Goal: Task Accomplishment & Management: Complete application form

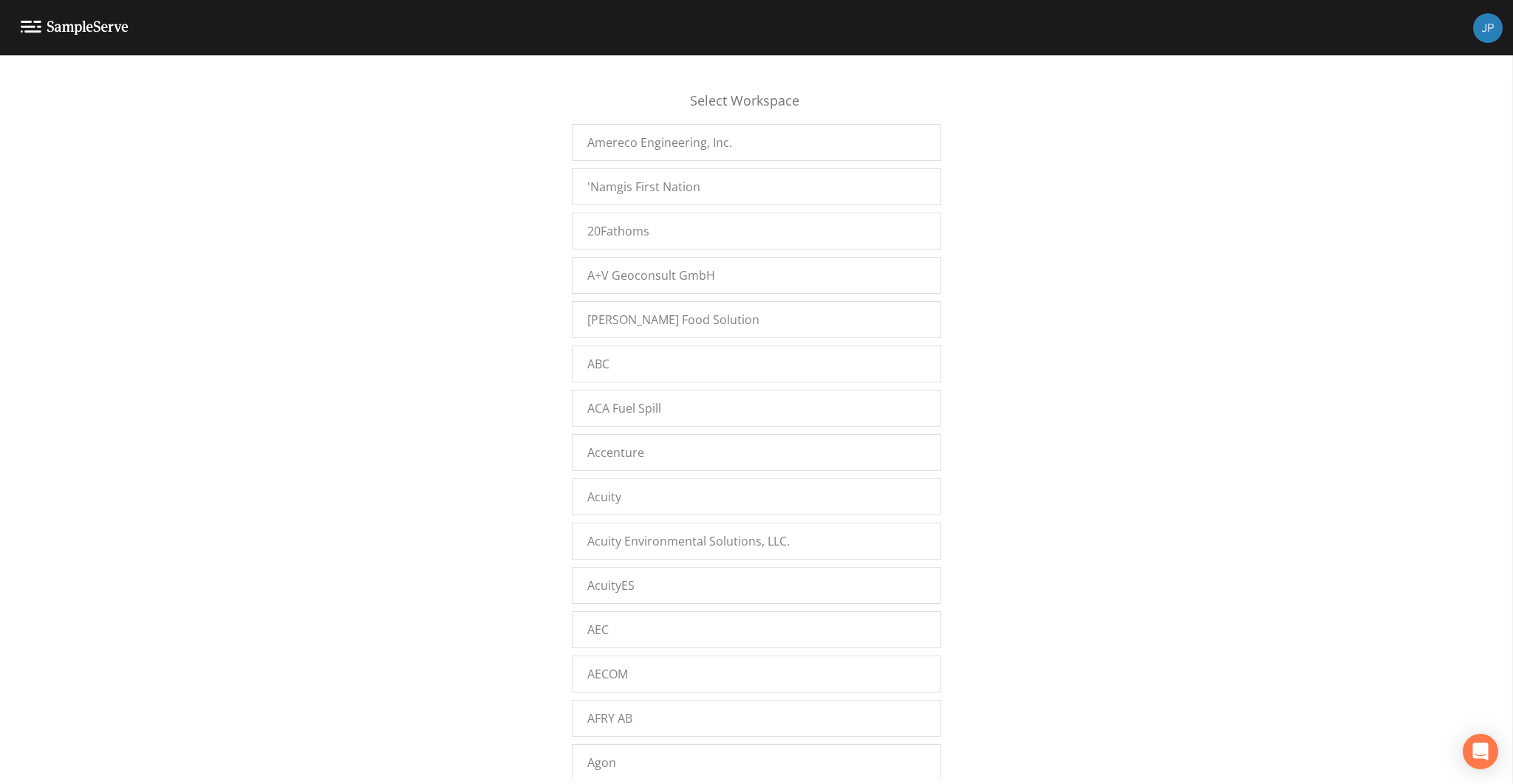
click at [536, 352] on div "Select Workspace Amereco Engineering, Inc. 'Namgis First Nation 20Fathoms A+V G…" at bounding box center [756, 423] width 1513 height 711
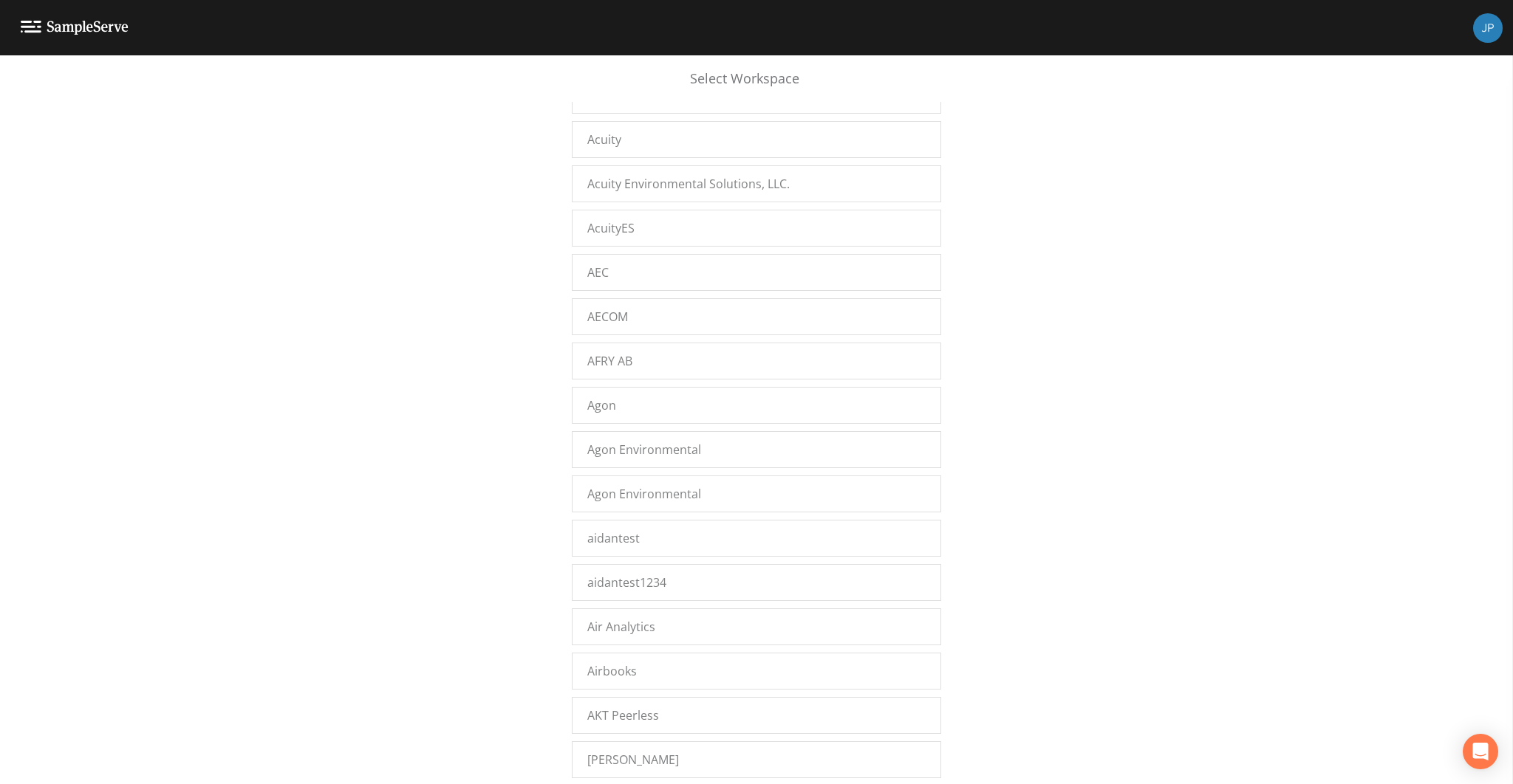
scroll to position [576, 0]
click at [539, 209] on div "Select Workspace Amereco Engineering, Inc. 'Namgis First Nation 20Fathoms A+V G…" at bounding box center [756, 423] width 1513 height 711
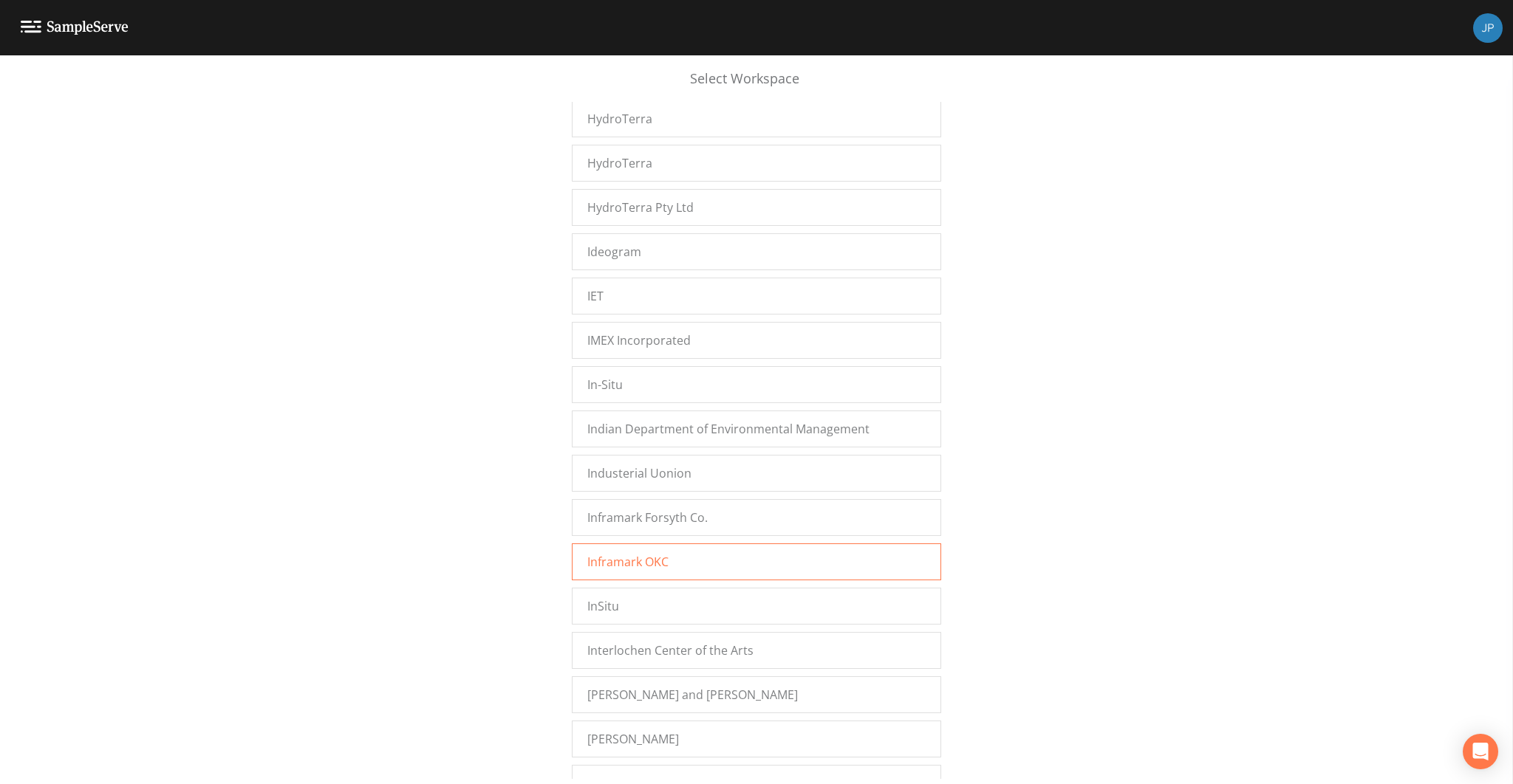
click at [651, 553] on span "Inframark OKC" at bounding box center [628, 562] width 81 height 18
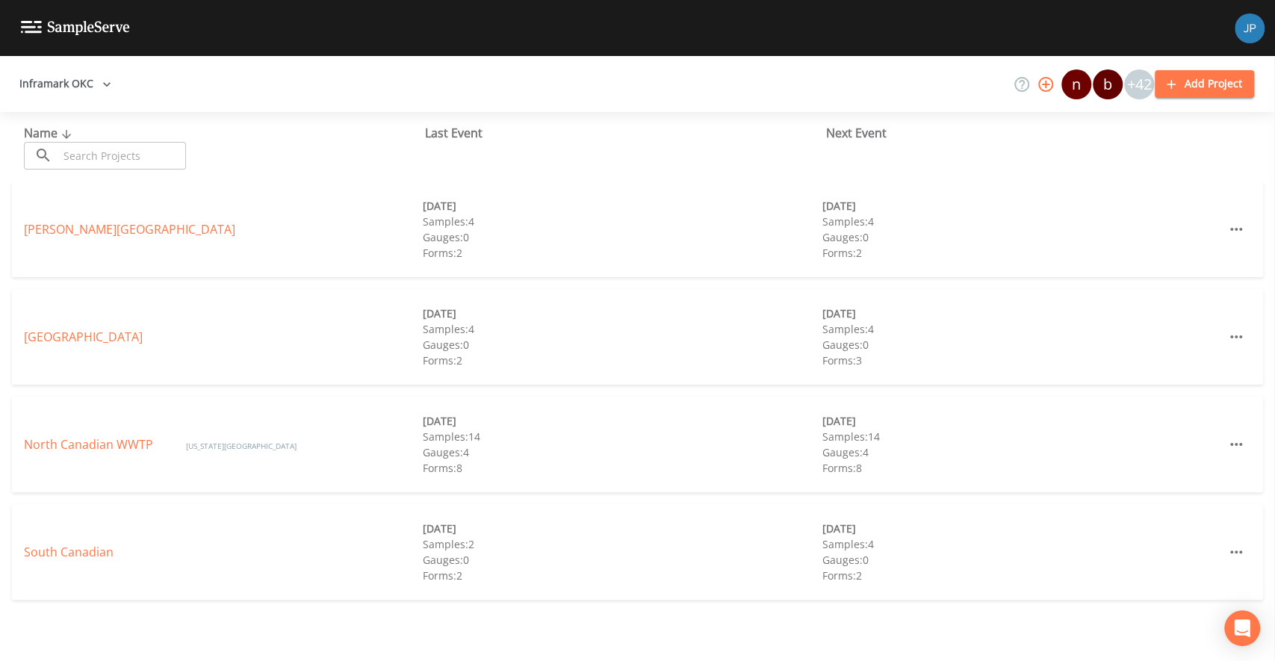
click at [115, 453] on div "North Canadian WWTP Oklahoma City 09/21/2025 Samples: 14 Gauges: 4 Forms: 8 09/…" at bounding box center [637, 445] width 1251 height 96
click at [115, 452] on link "North Canadian WWTP" at bounding box center [90, 444] width 132 height 16
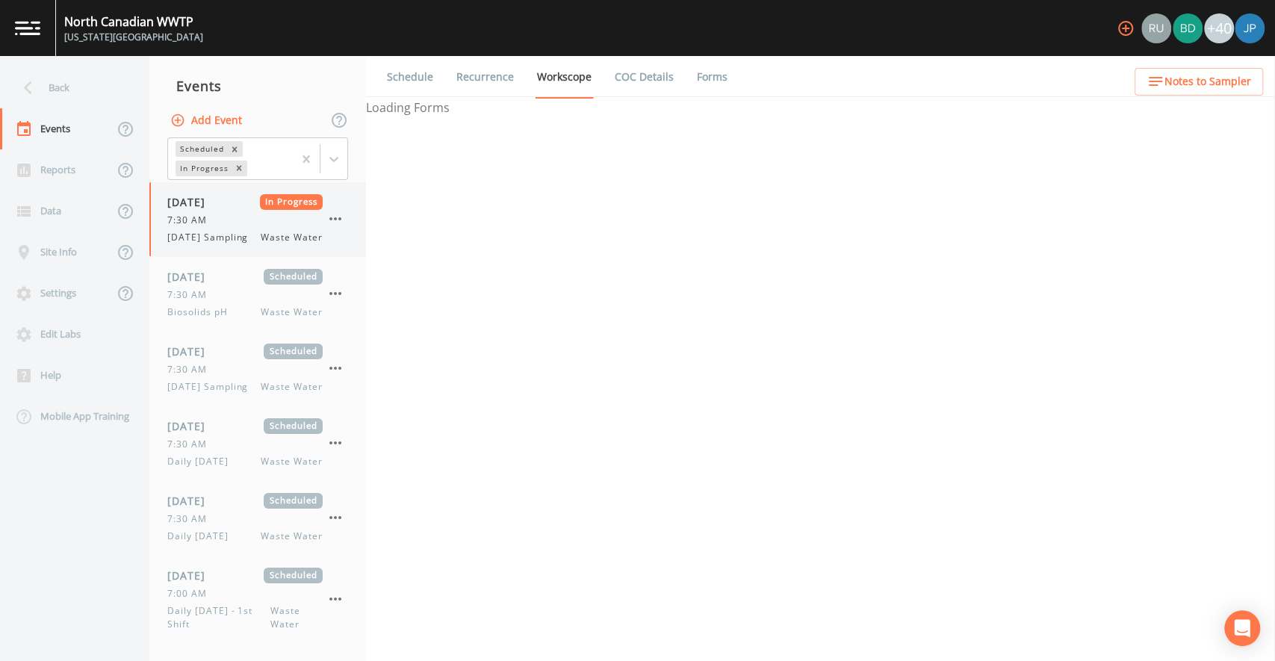
click at [241, 244] on span "Monday Sampling" at bounding box center [212, 237] width 90 height 13
select select "092b3f94-5697-4c94-9891-da161916fdbb"
select select "b6a3c313-748b-4795-a028-792ad310bd60"
select select "092b3f94-5697-4c94-9891-da161916fdbb"
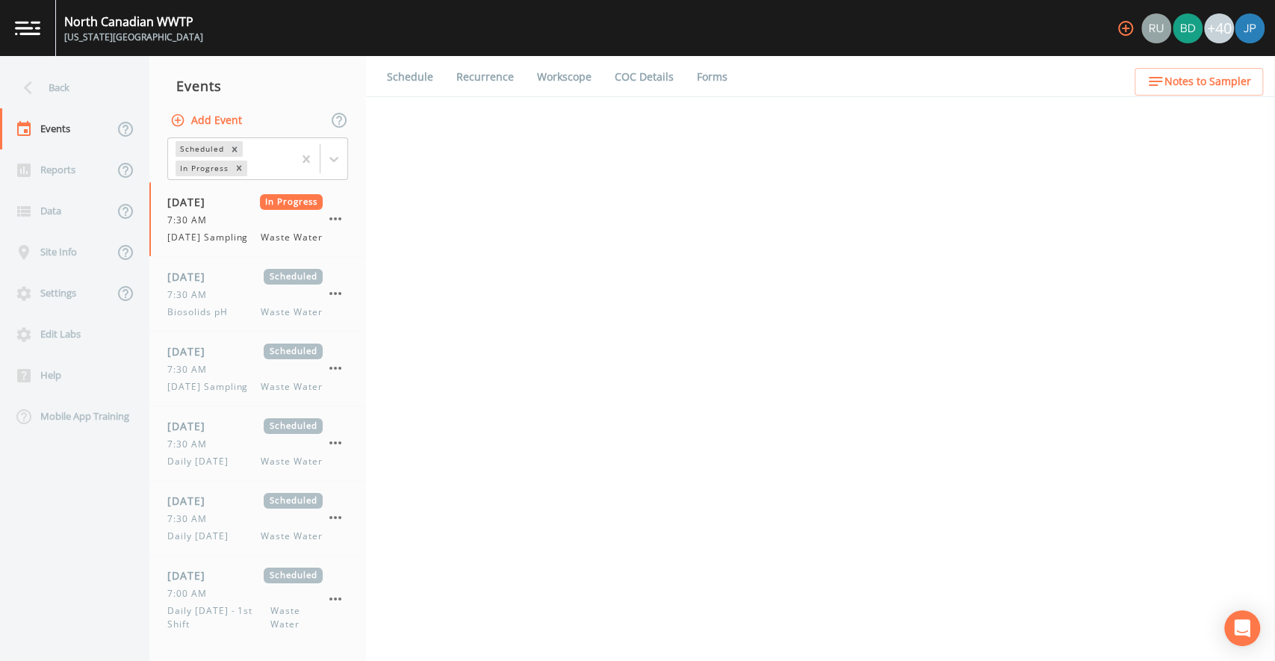
select select "092b3f94-5697-4c94-9891-da161916fdbb"
select select "b6a3c313-748b-4795-a028-792ad310bd60"
select select "092b3f94-5697-4c94-9891-da161916fdbb"
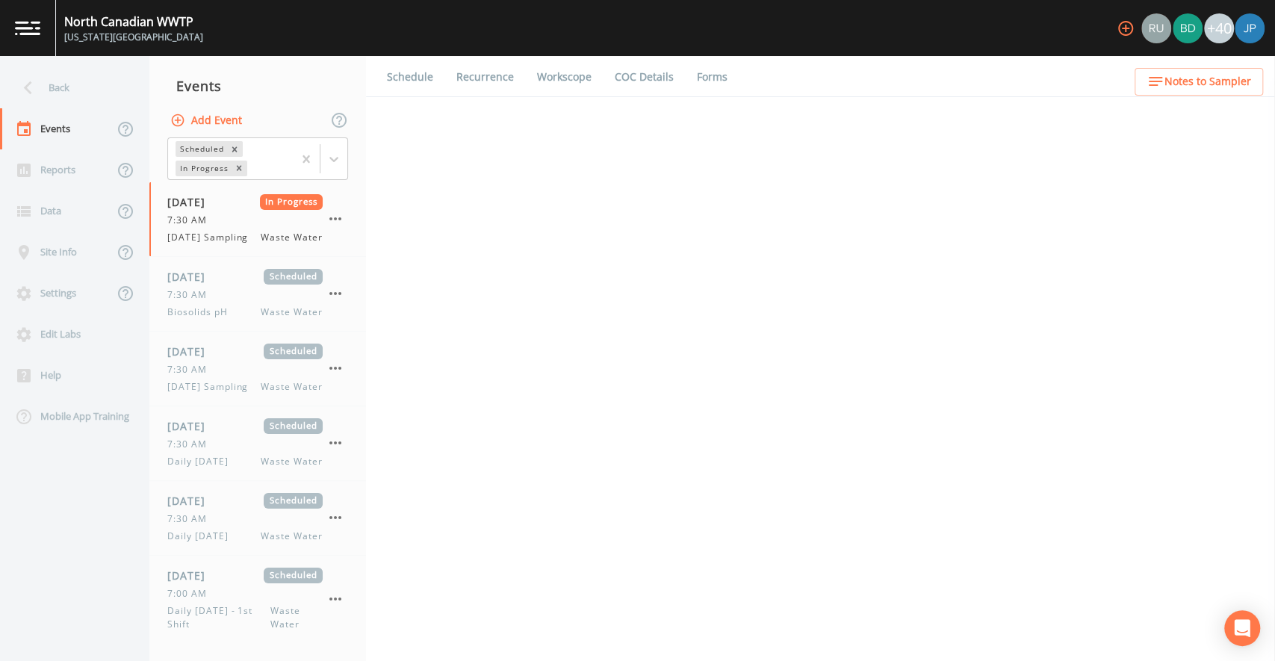
select select "092b3f94-5697-4c94-9891-da161916fdbb"
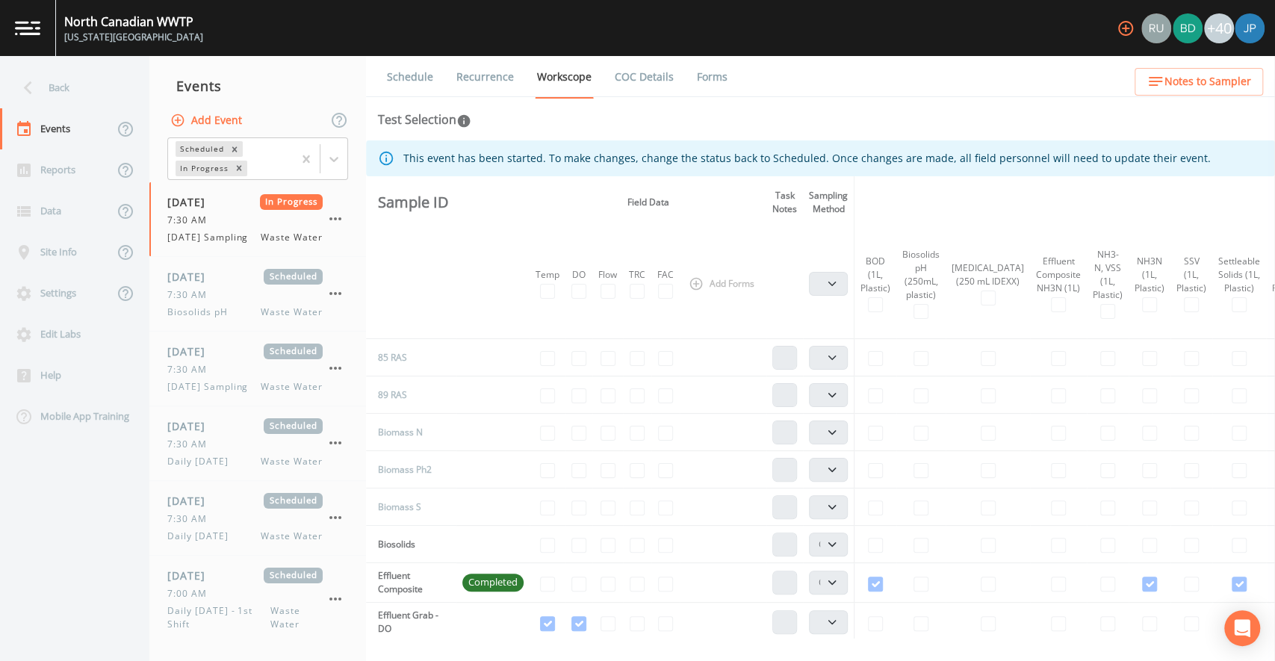
click at [701, 76] on link "Forms" at bounding box center [712, 77] width 35 height 42
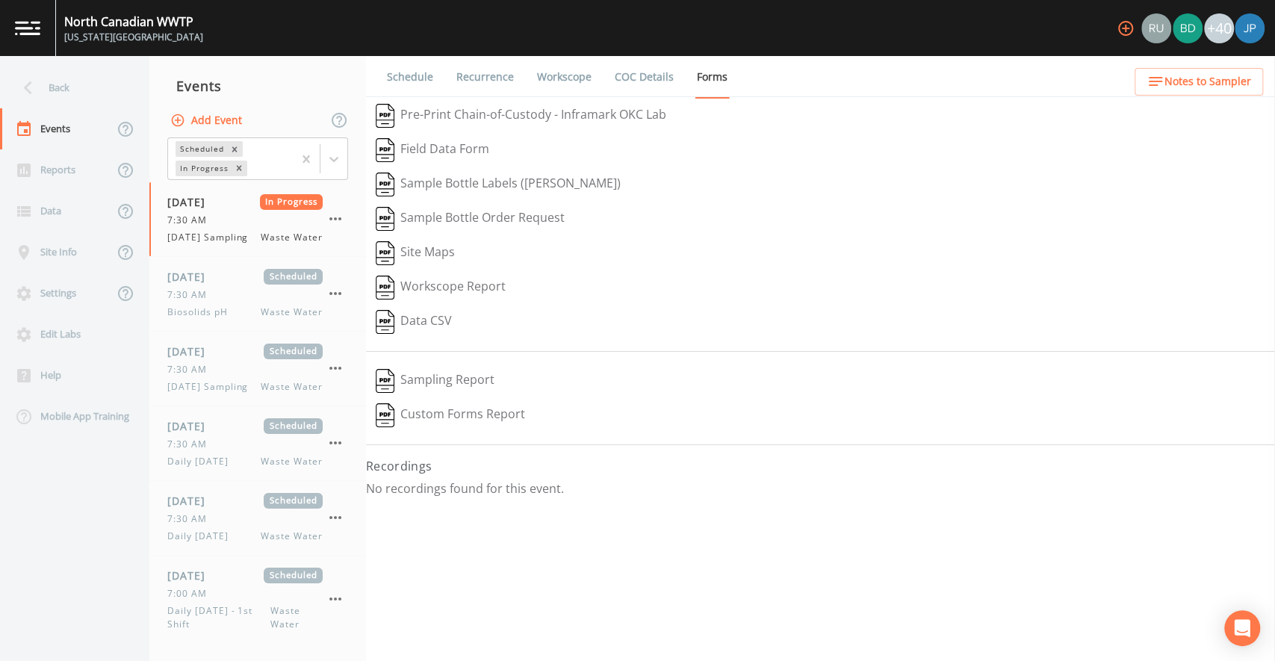
click at [428, 314] on button "Data CSV" at bounding box center [414, 322] width 96 height 34
click at [338, 158] on icon at bounding box center [333, 159] width 9 height 5
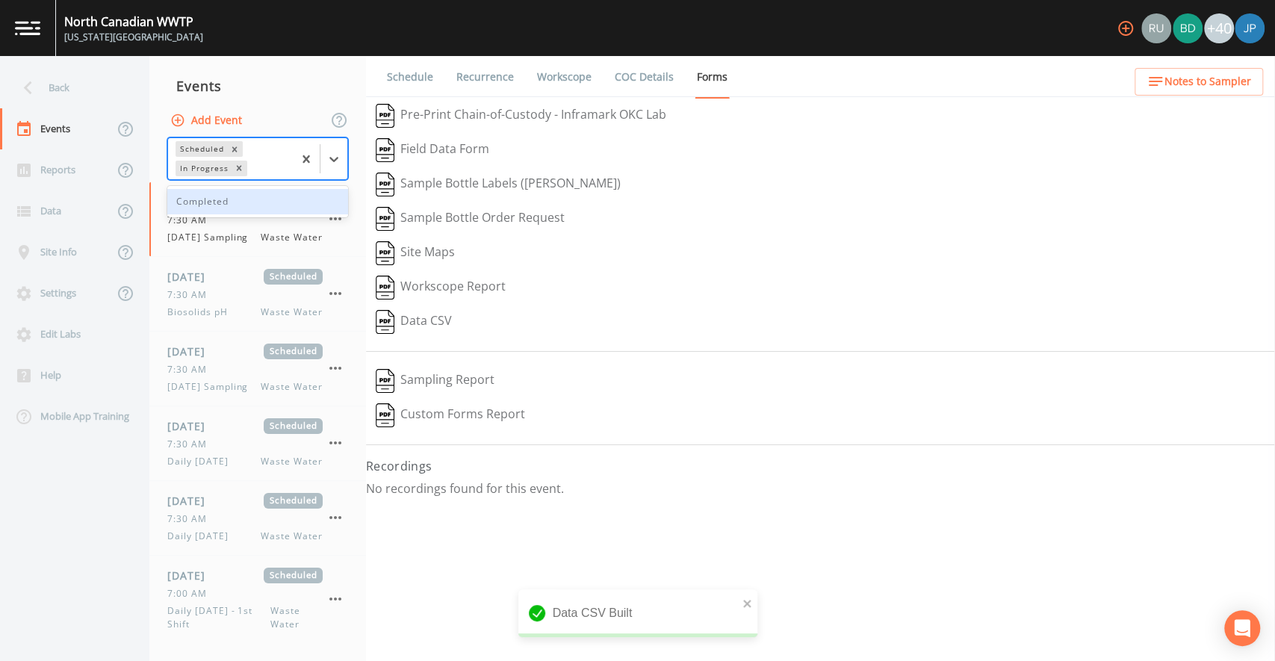
click at [266, 205] on div "Completed" at bounding box center [257, 201] width 181 height 25
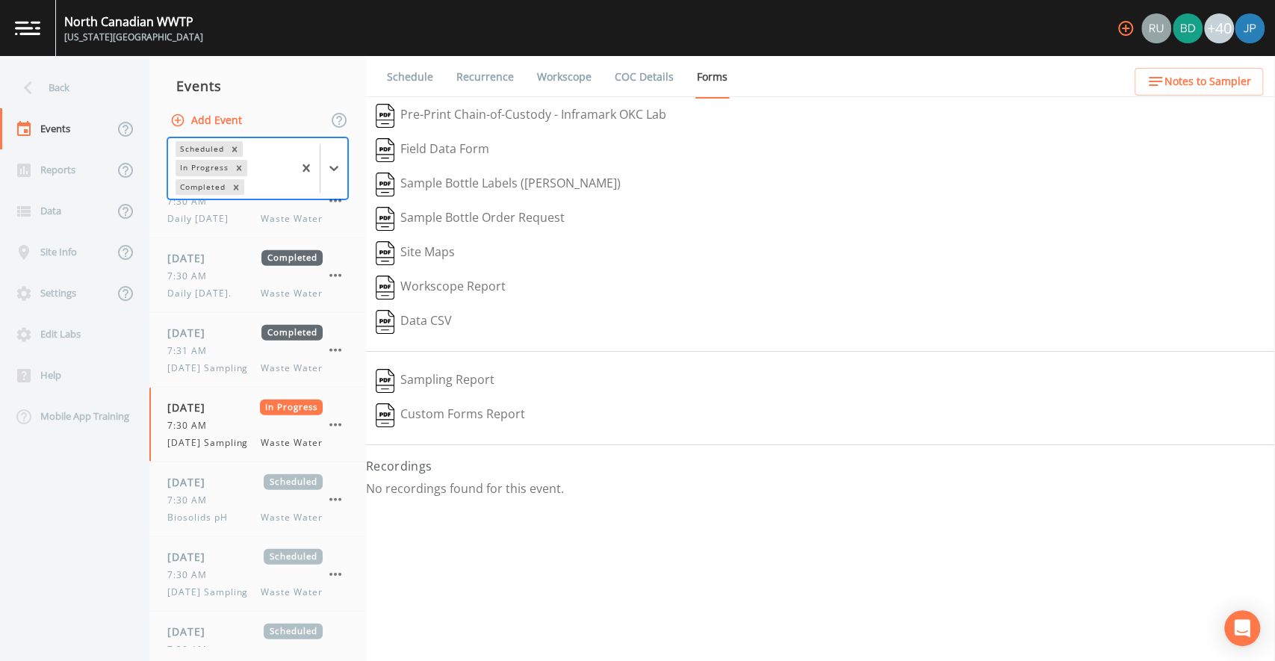
scroll to position [6329, 0]
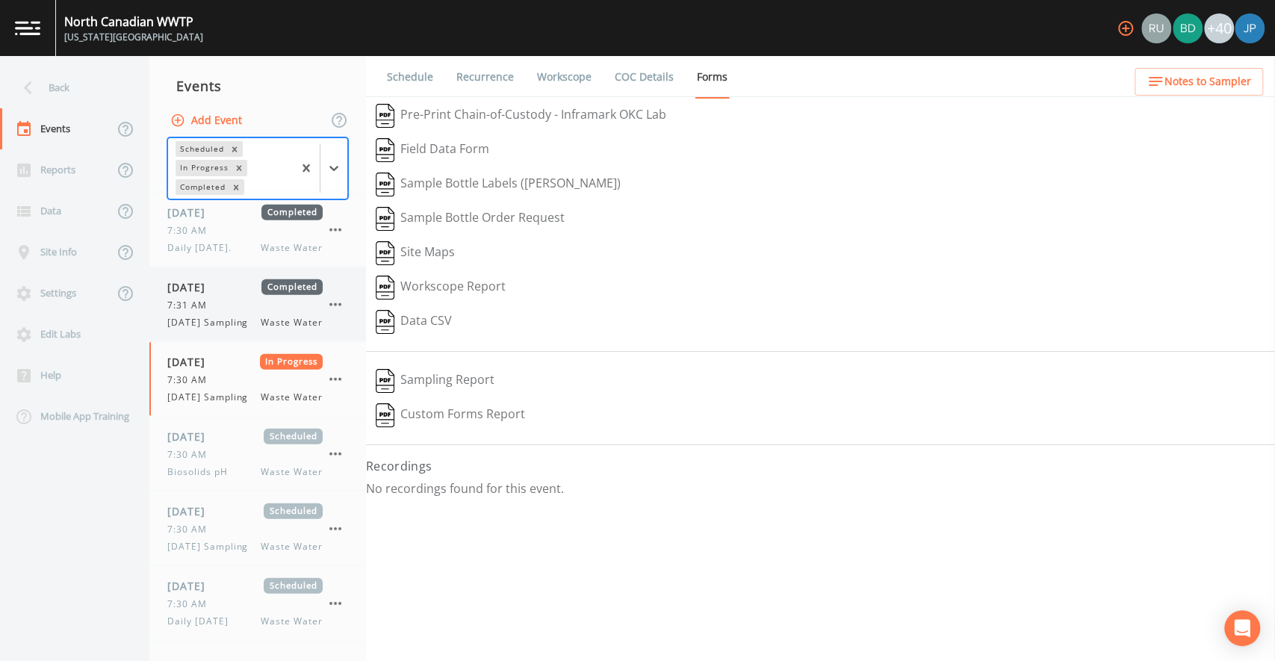
click at [208, 312] on span "7:31 AM" at bounding box center [191, 305] width 49 height 13
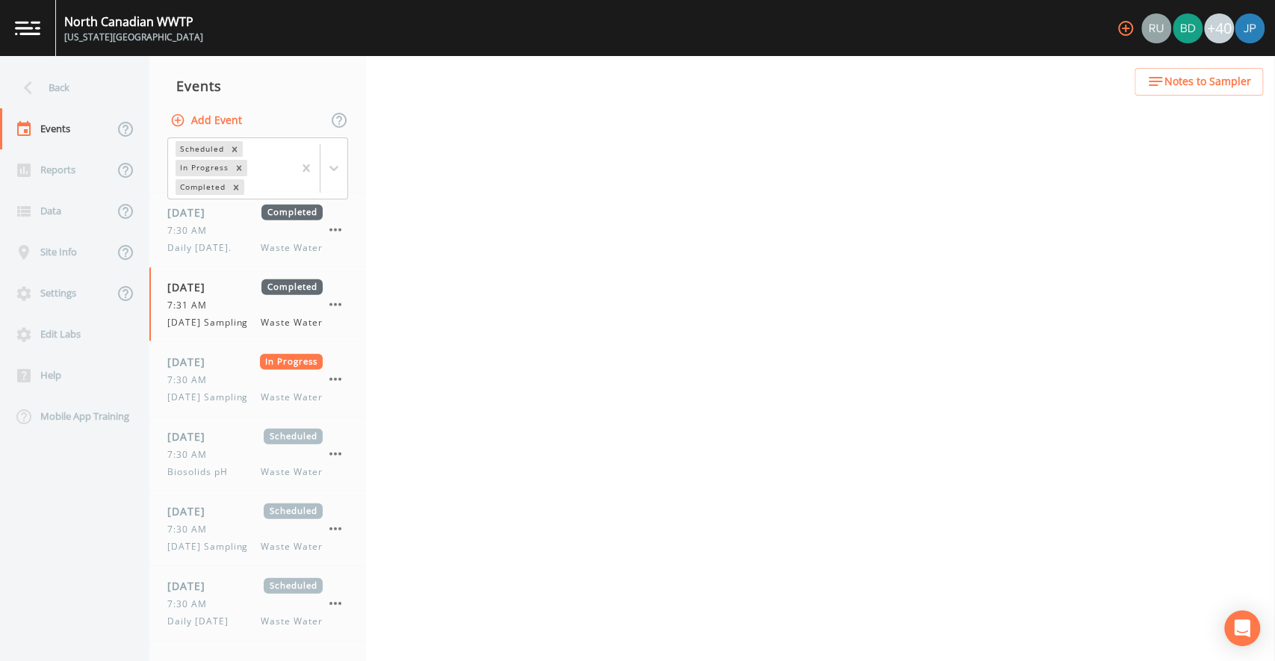
select select "092b3f94-5697-4c94-9891-da161916fdbb"
select select "b6a3c313-748b-4795-a028-792ad310bd60"
select select "092b3f94-5697-4c94-9891-da161916fdbb"
select select "b6a3c313-748b-4795-a028-792ad310bd60"
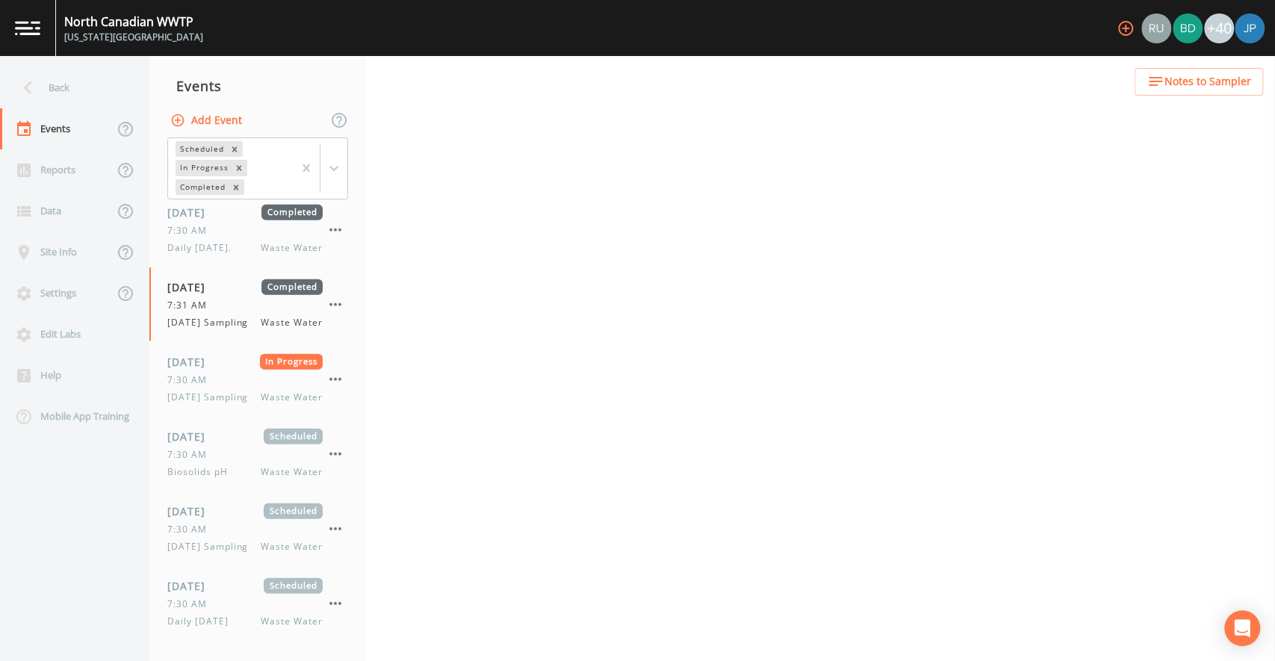
select select "092b3f94-5697-4c94-9891-da161916fdbb"
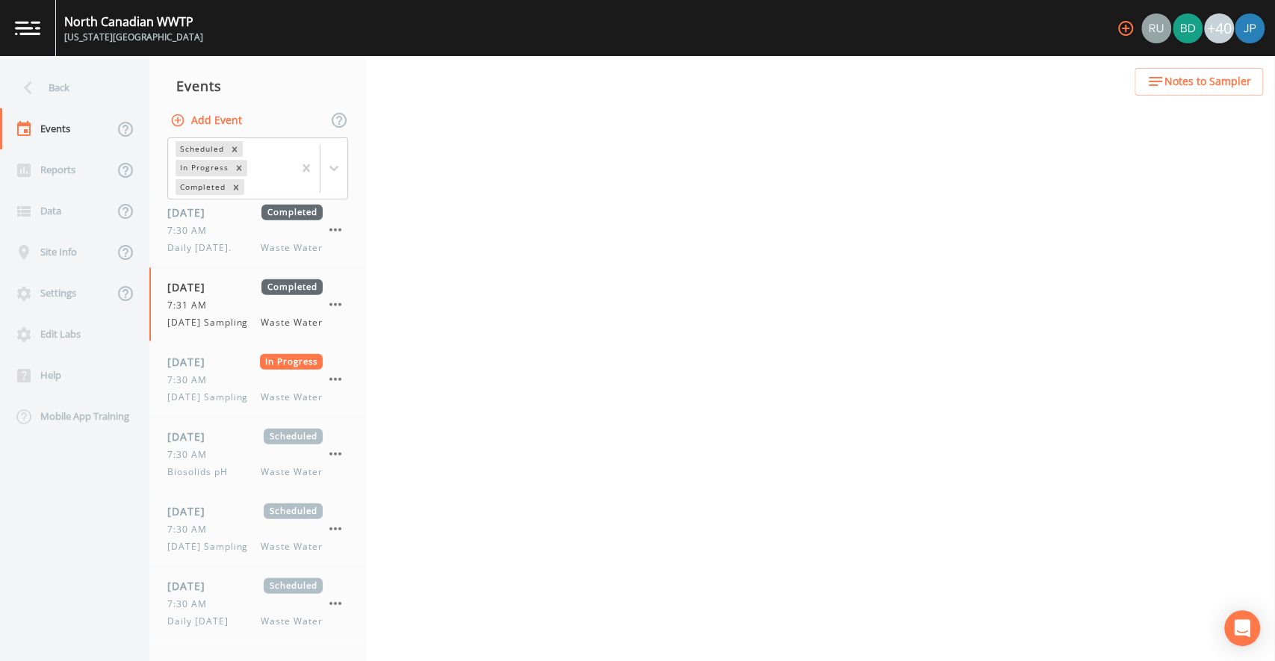
select select "092b3f94-5697-4c94-9891-da161916fdbb"
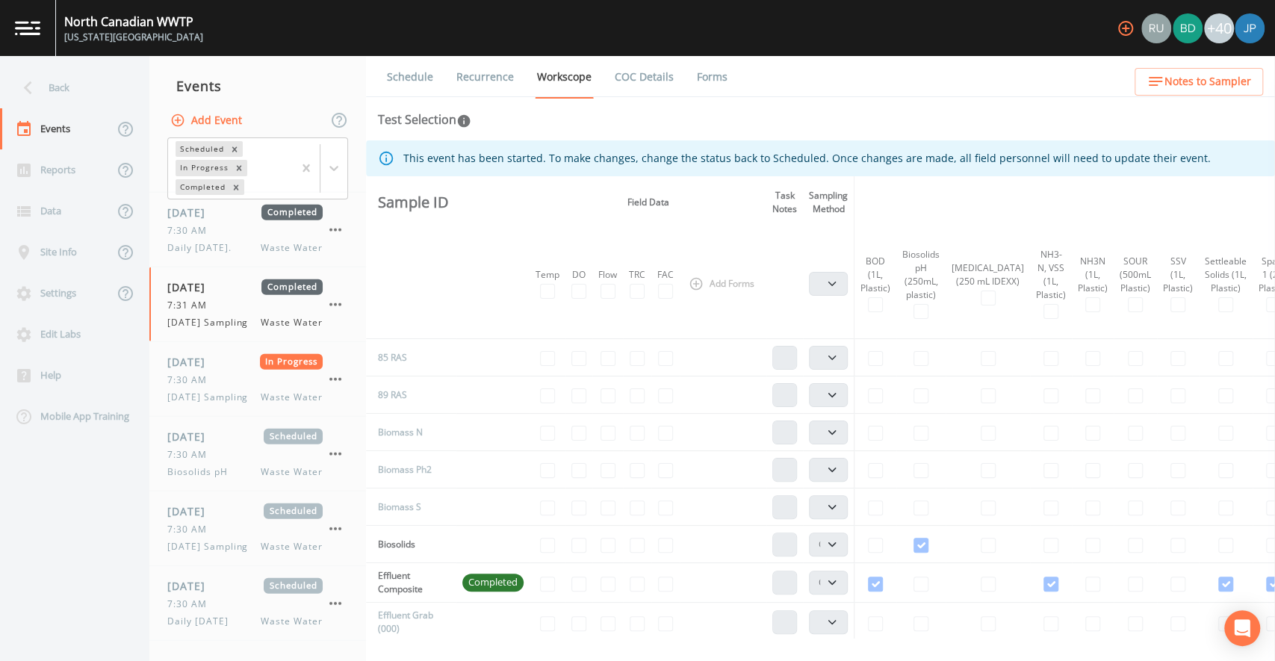
click at [700, 87] on link "Forms" at bounding box center [712, 77] width 35 height 42
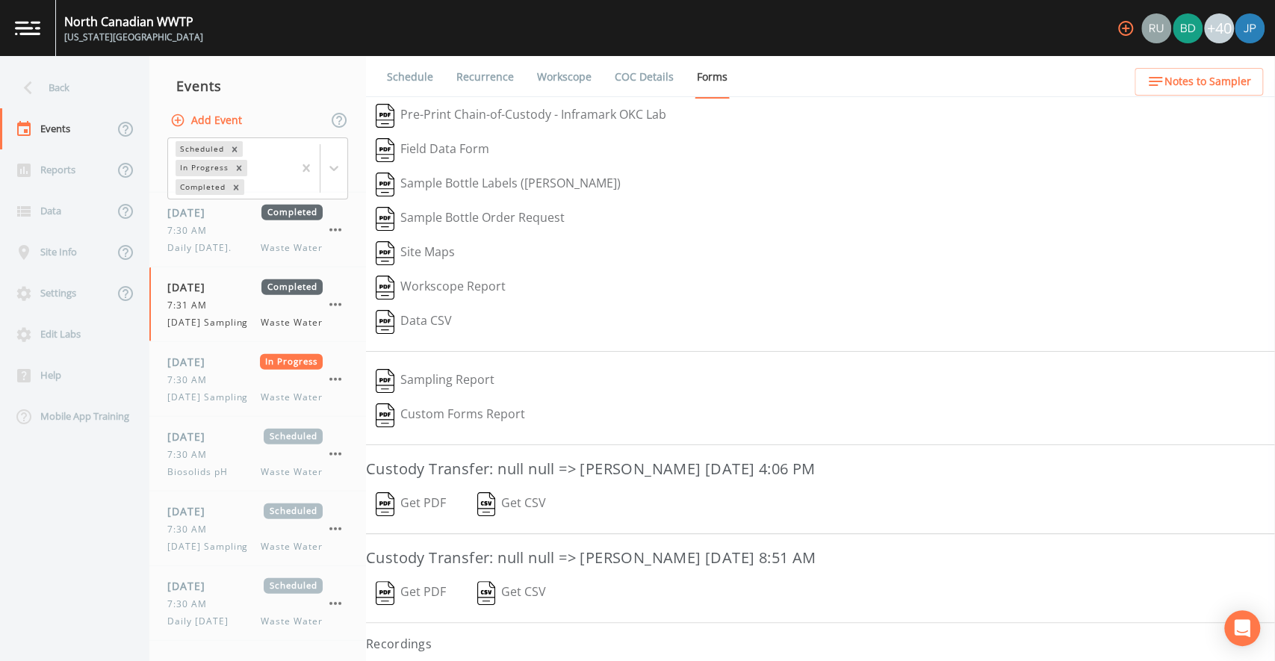
scroll to position [18, 0]
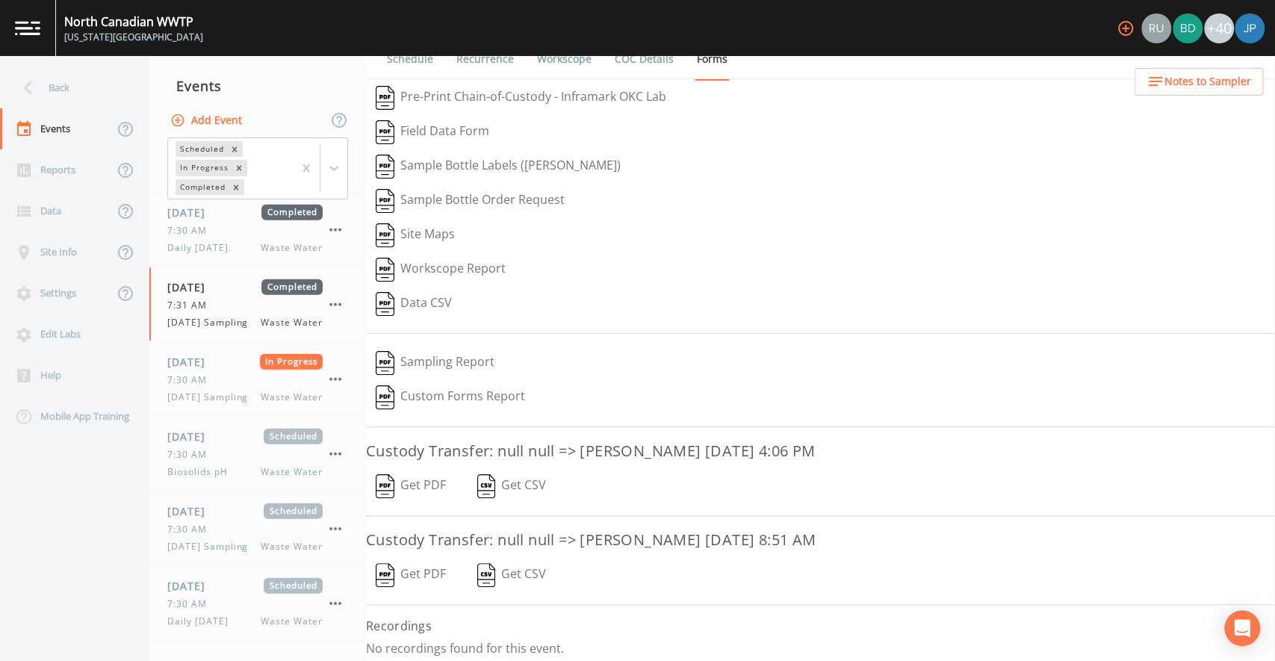
click at [421, 478] on button "Get PDF" at bounding box center [411, 486] width 90 height 34
